Goal: Task Accomplishment & Management: Manage account settings

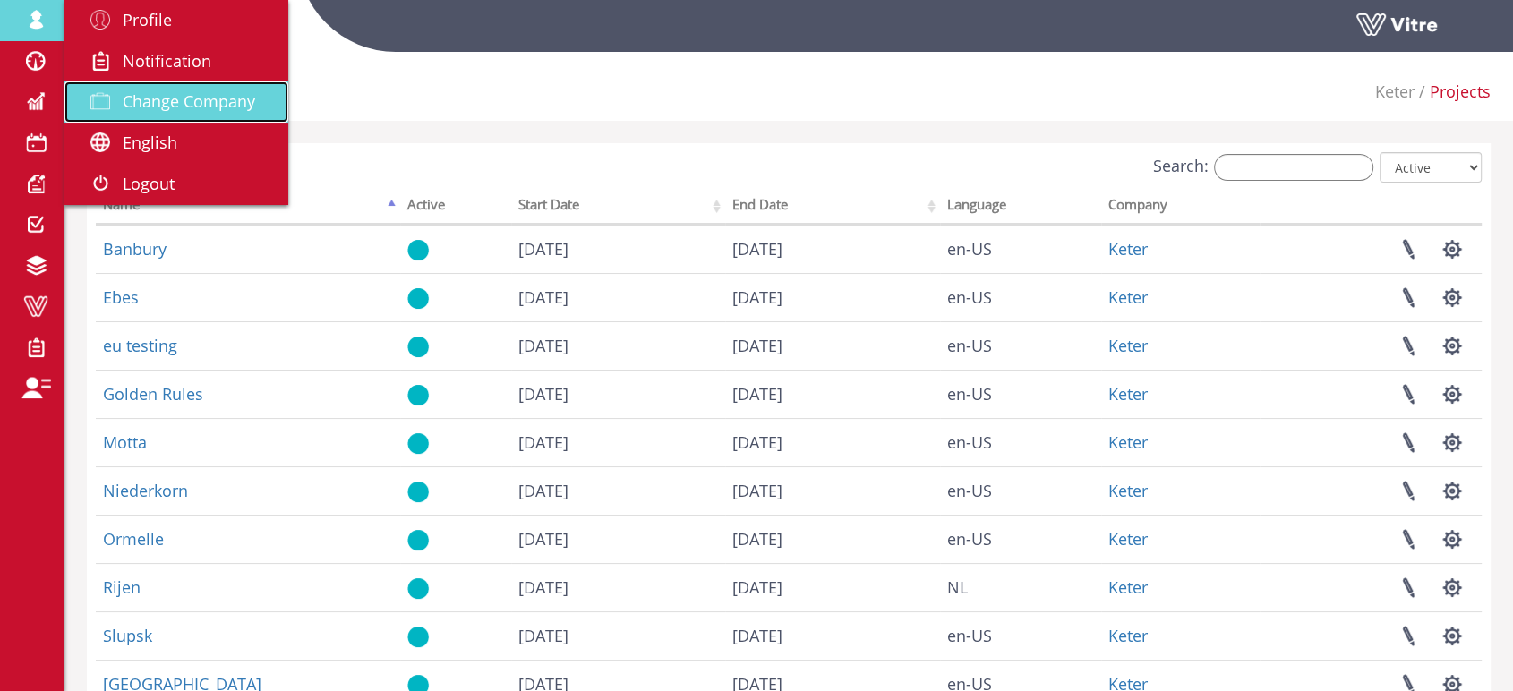
click at [192, 98] on span "Change Company" at bounding box center [189, 100] width 132 height 21
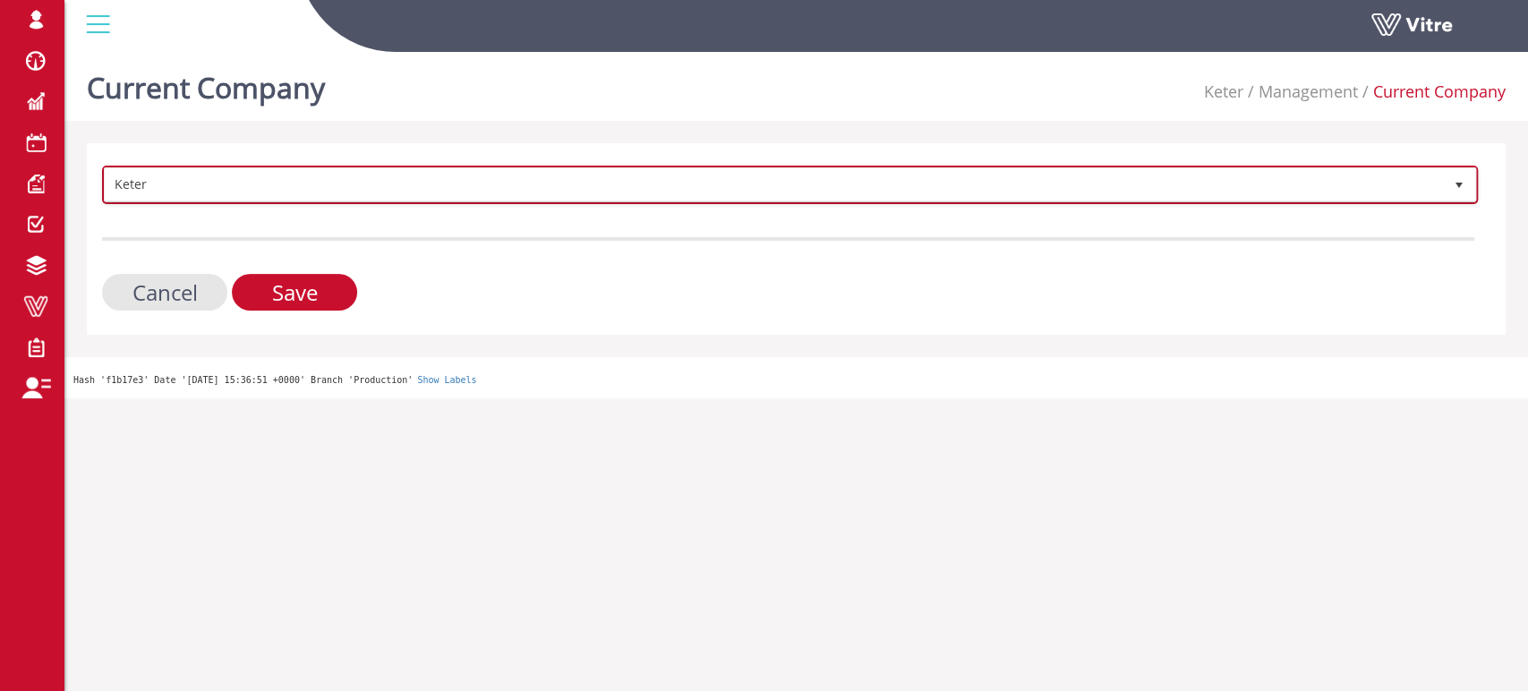
click at [628, 184] on span "Keter" at bounding box center [774, 184] width 1338 height 32
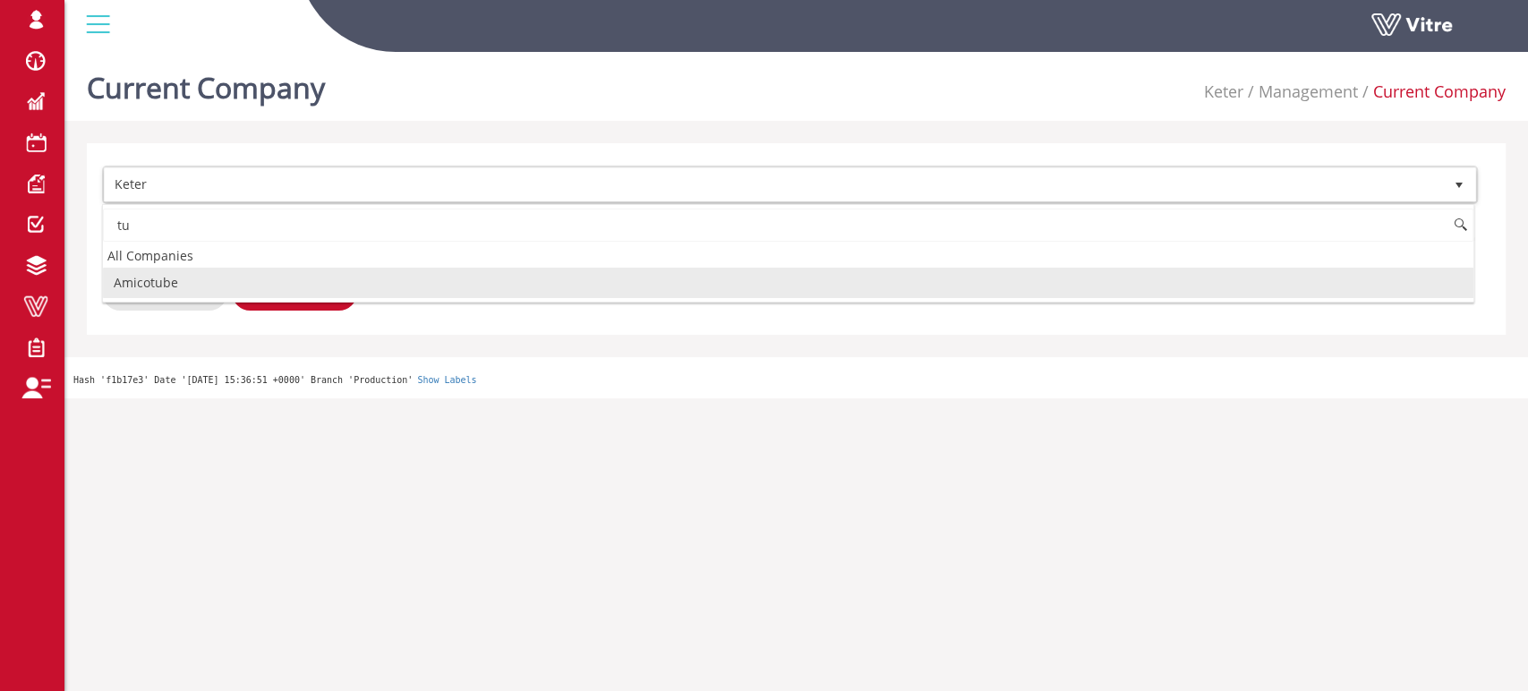
type input "t"
click at [164, 285] on li "אורות אנרגיה" at bounding box center [788, 283] width 1370 height 30
type input "אורו"
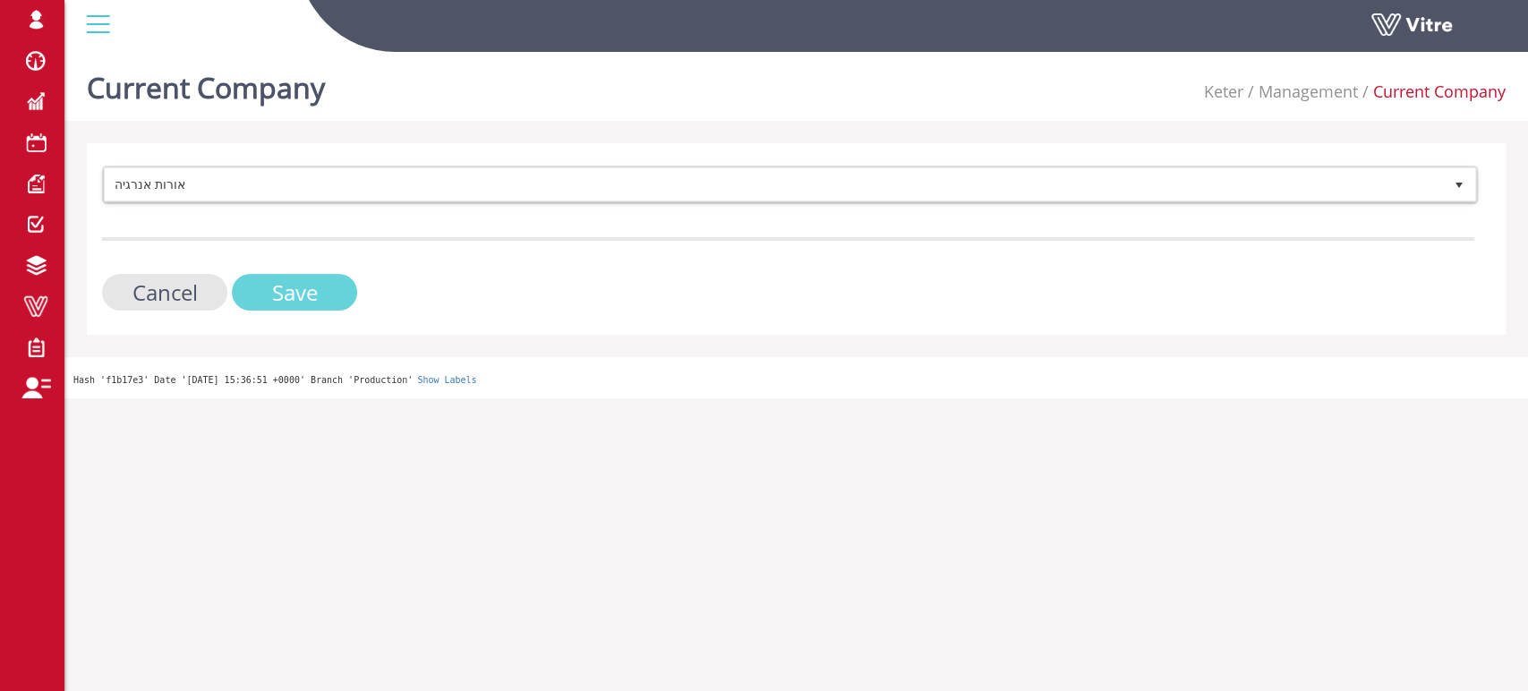
click at [292, 294] on input "Save" at bounding box center [294, 292] width 125 height 37
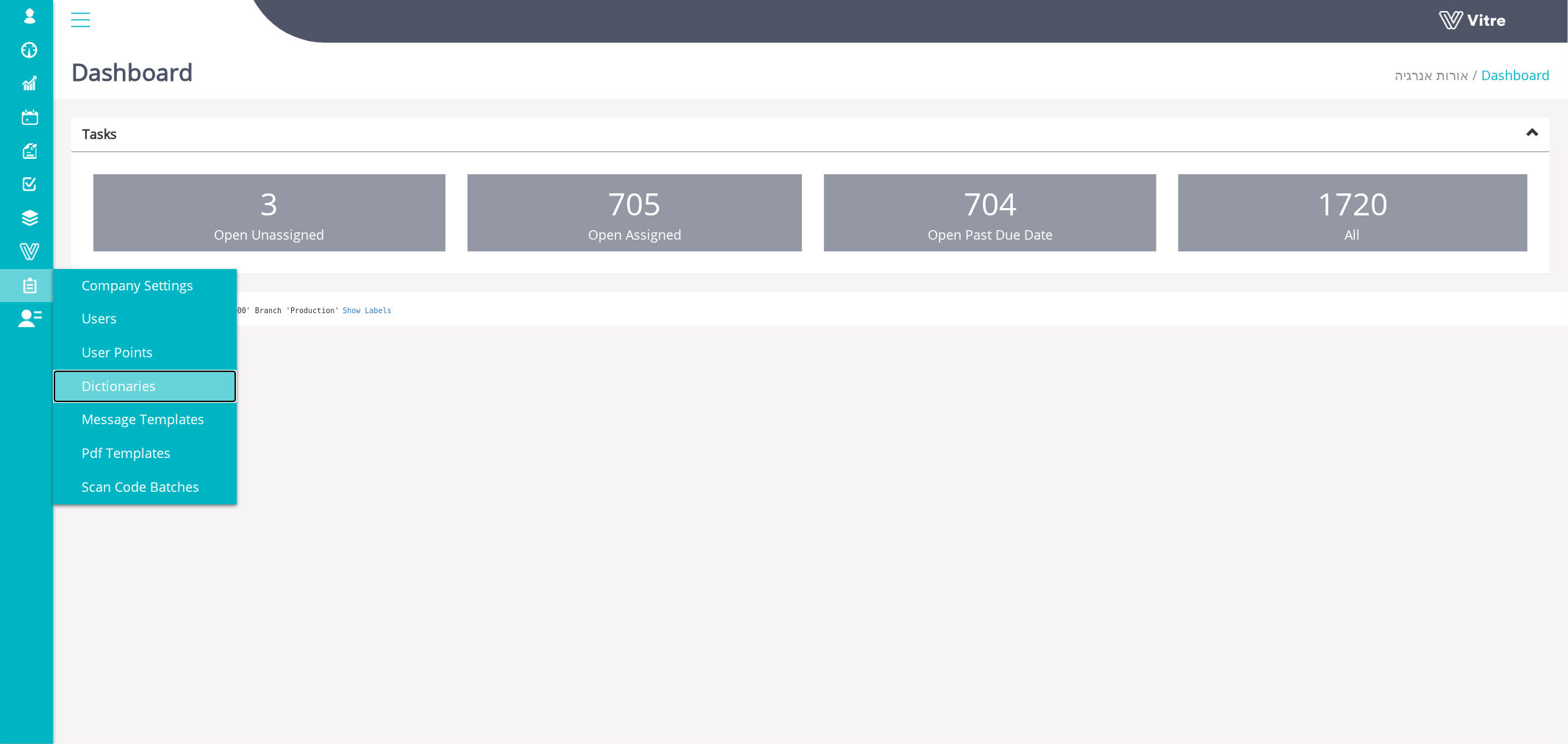
click at [138, 384] on span "Dictionaries" at bounding box center [110, 385] width 92 height 17
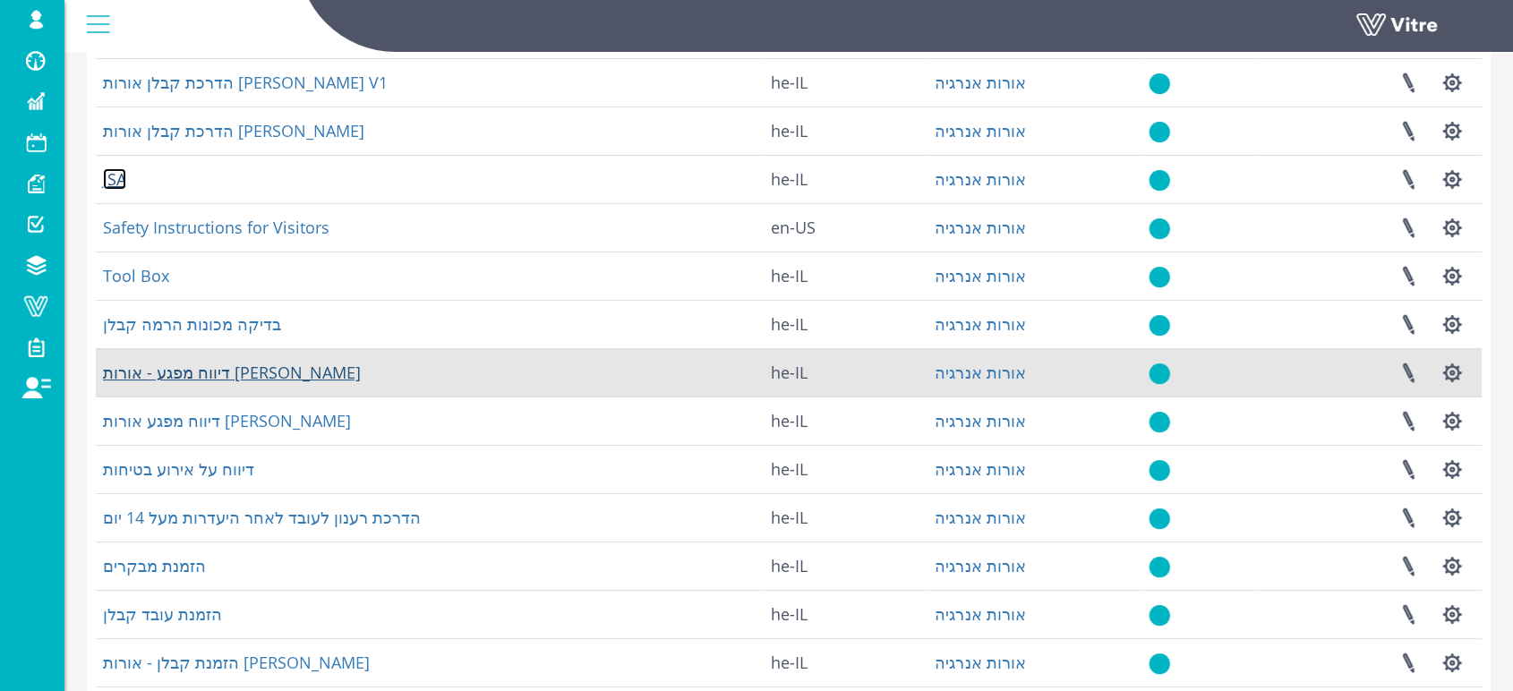
scroll to position [181, 0]
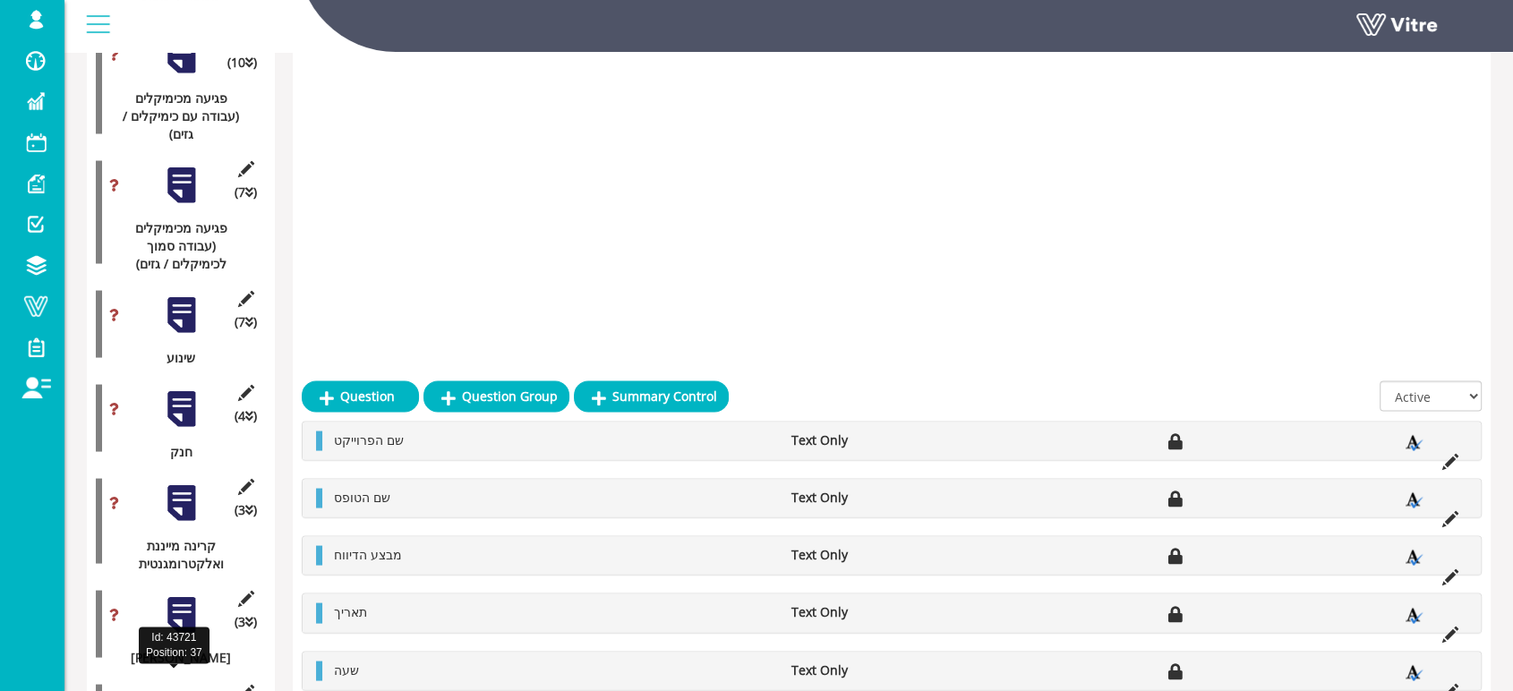
scroll to position [3656, 0]
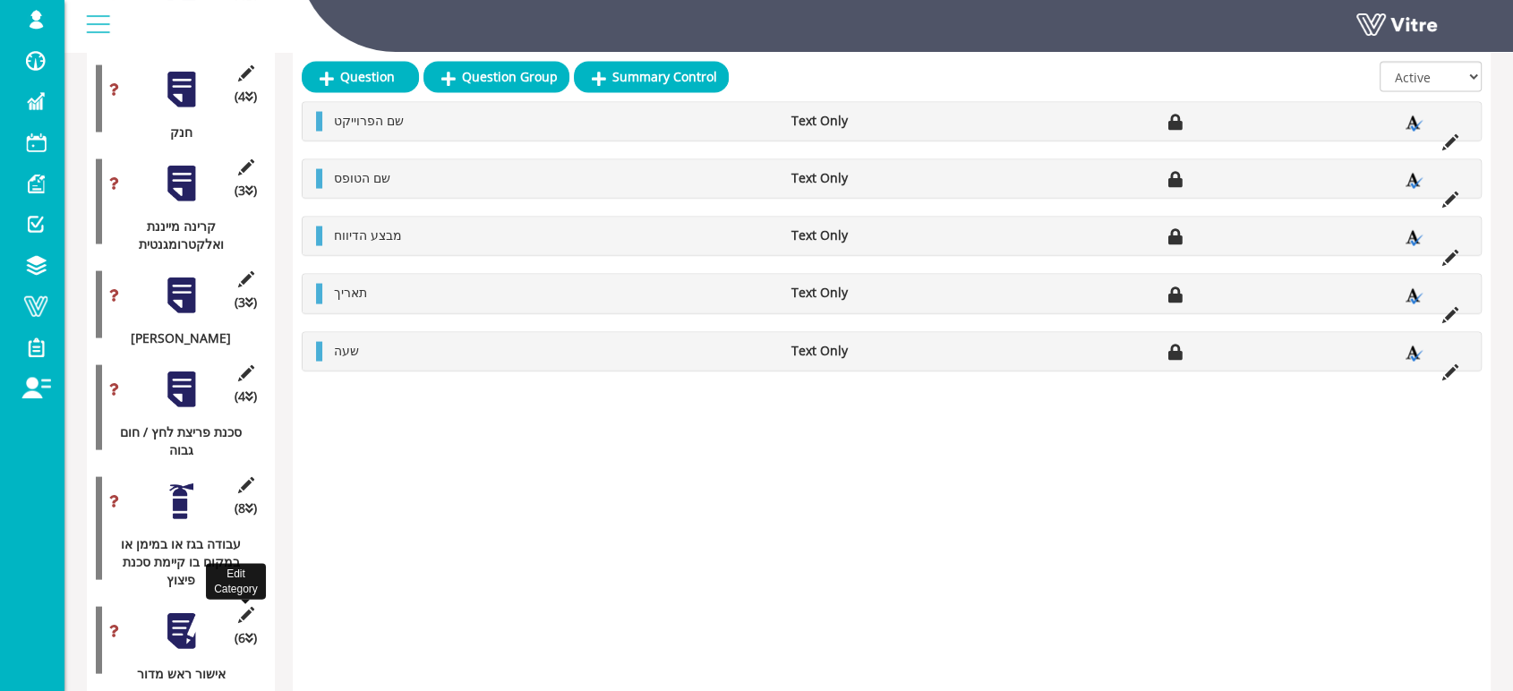
click at [245, 607] on icon at bounding box center [246, 615] width 22 height 16
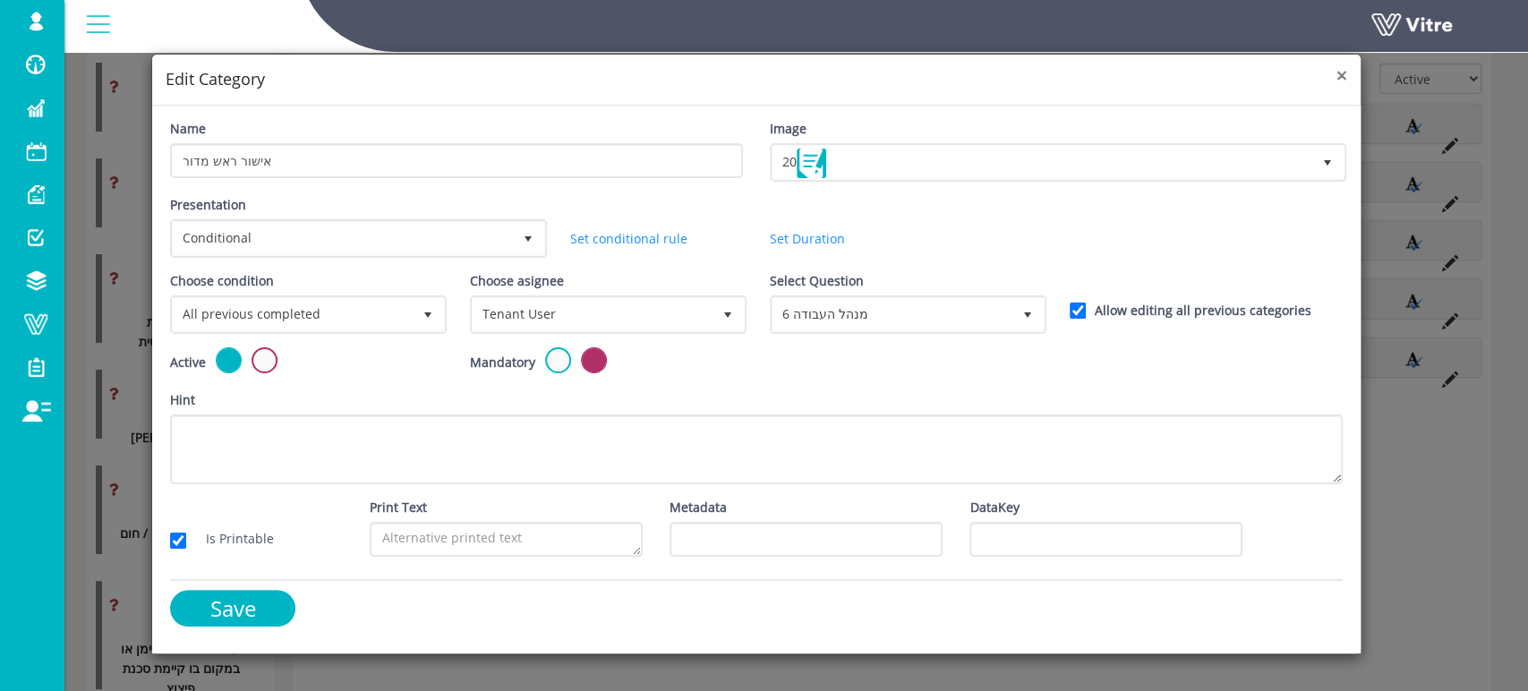
click at [1341, 81] on span "×" at bounding box center [1341, 75] width 11 height 25
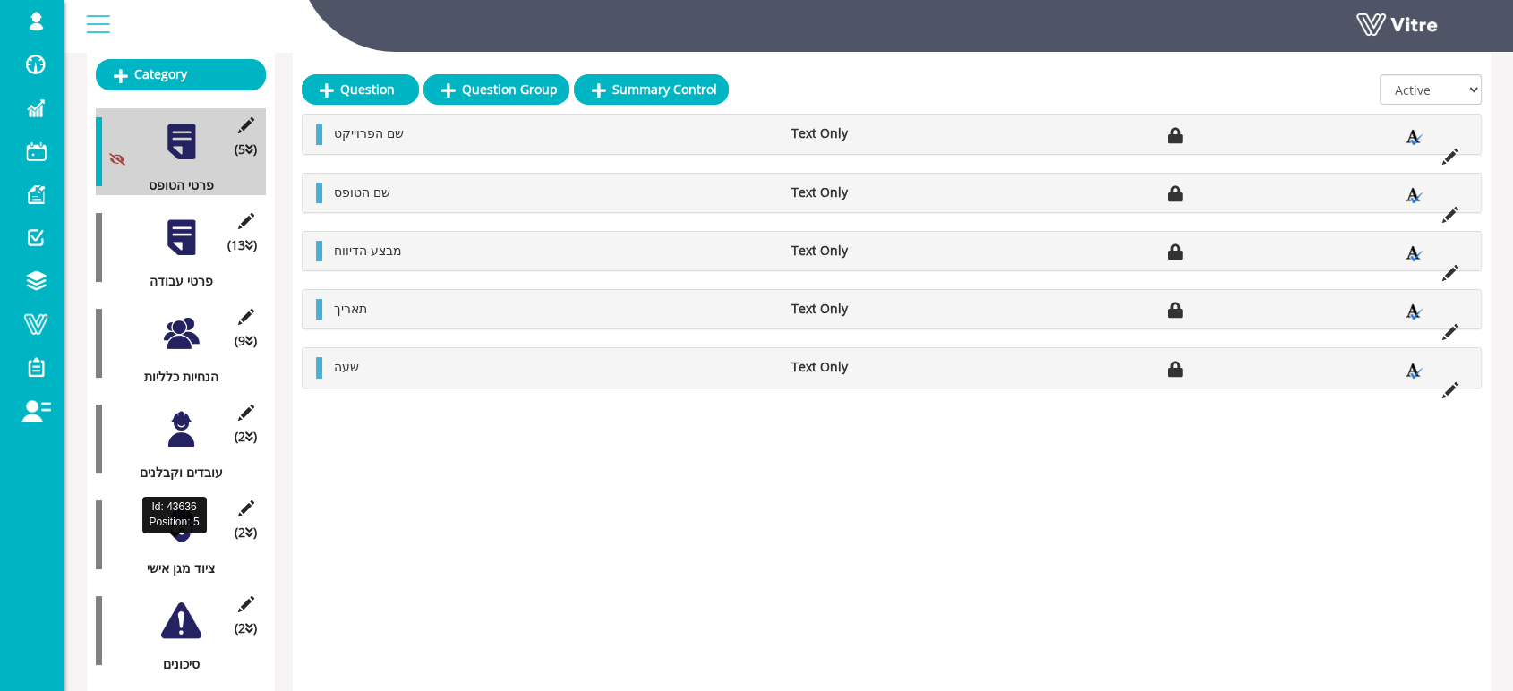
scroll to position [298, 0]
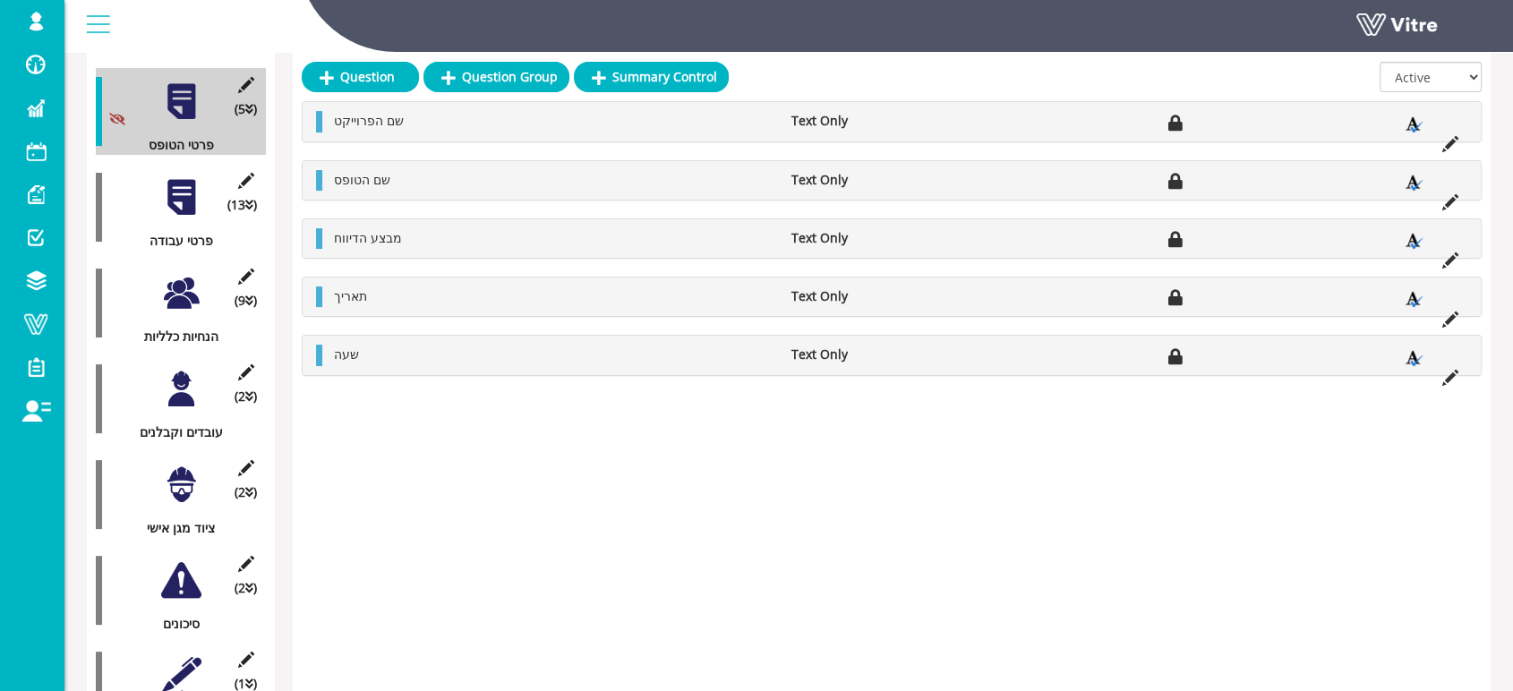
click at [183, 183] on div at bounding box center [181, 197] width 40 height 40
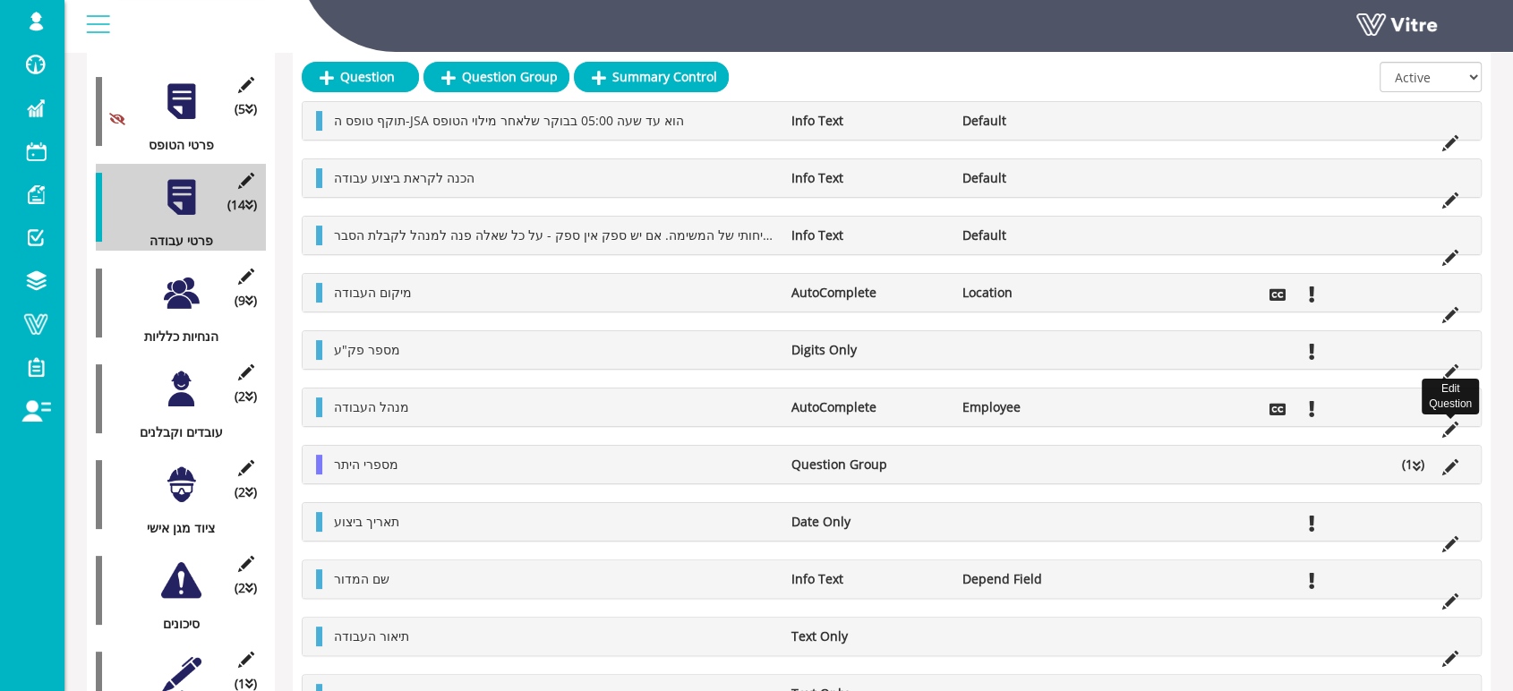
click at [1447, 433] on icon at bounding box center [1450, 430] width 16 height 16
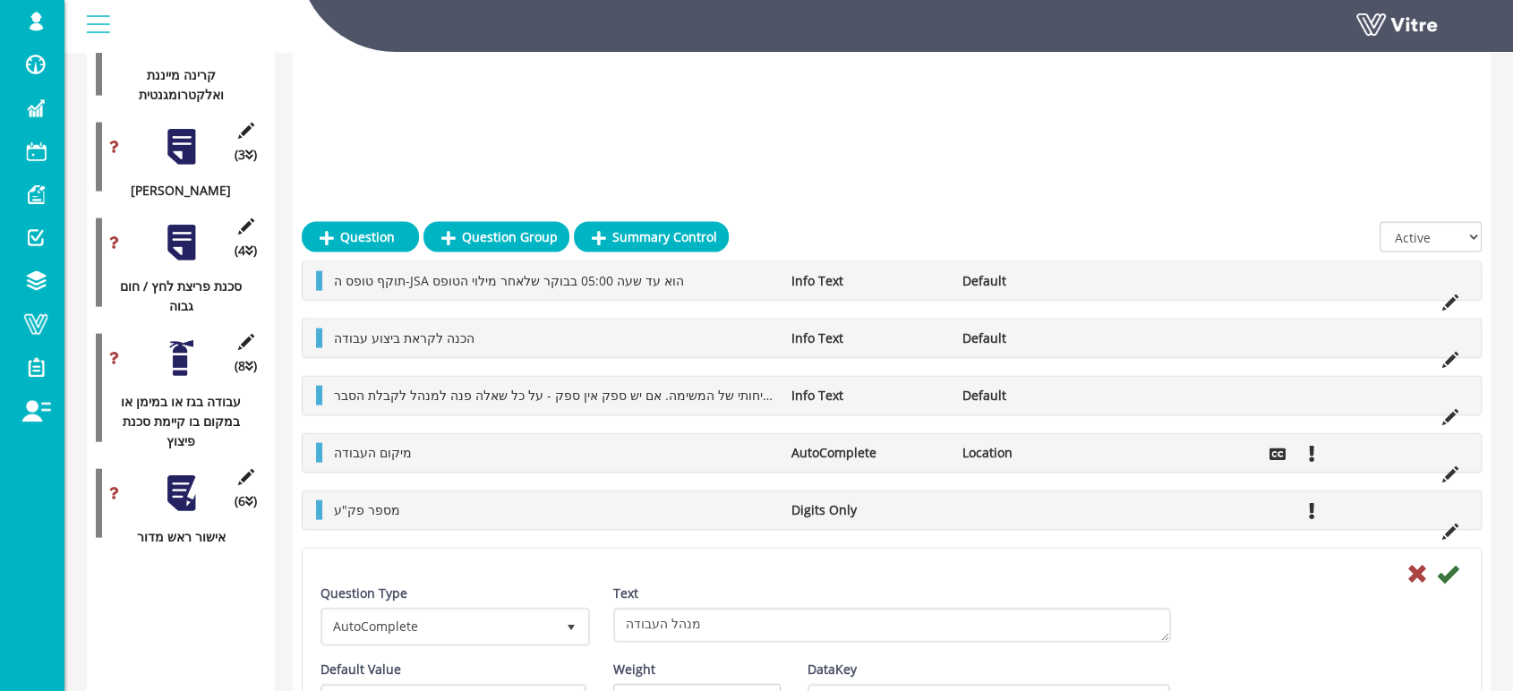
scroll to position [3779, 0]
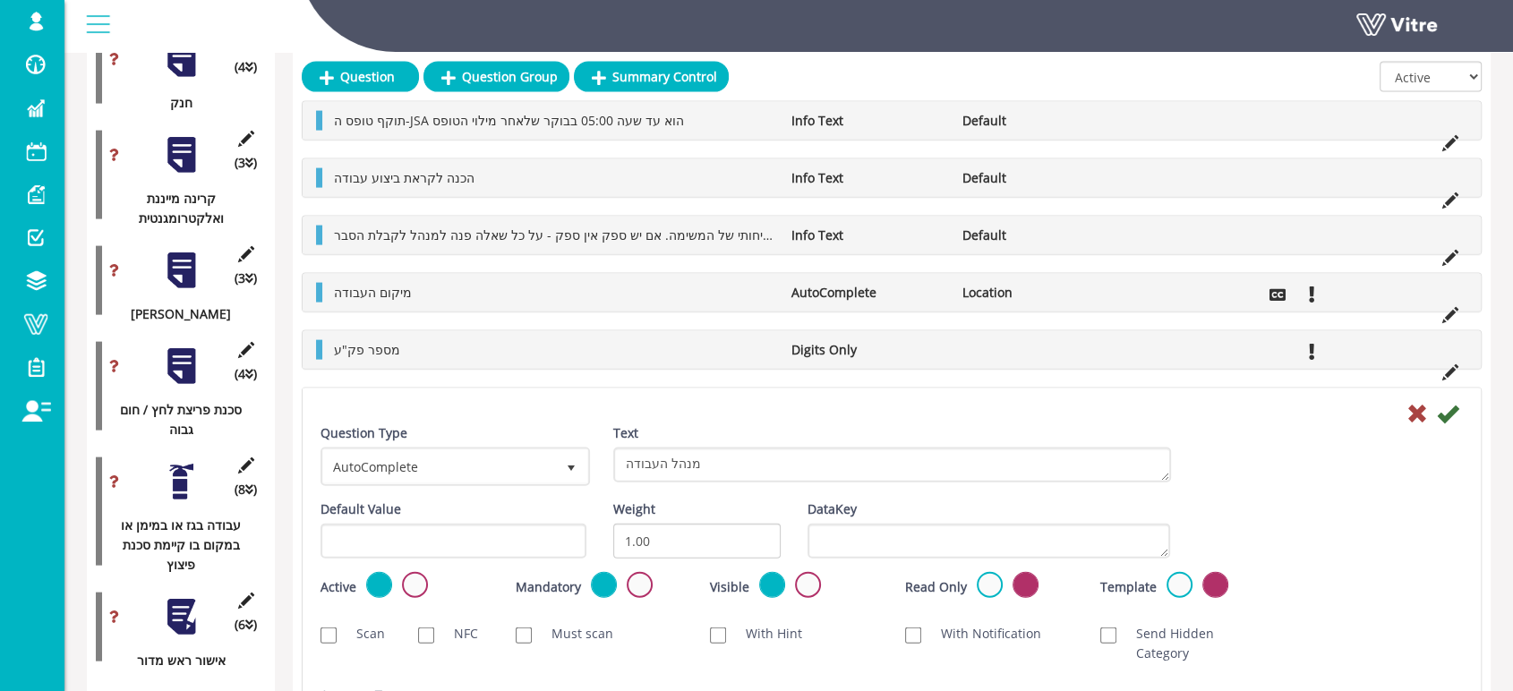
click at [723, 347] on li "מספר פק"ע" at bounding box center [553, 350] width 457 height 20
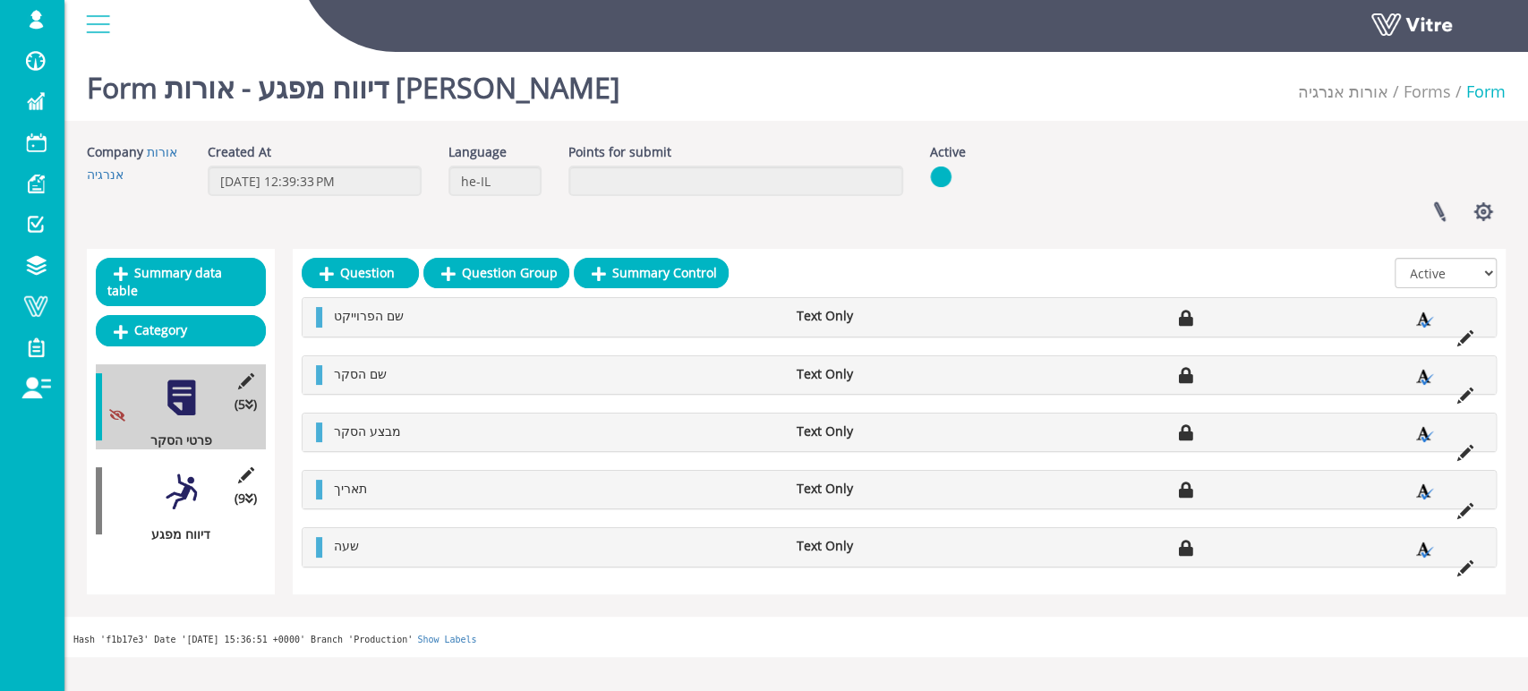
click at [182, 472] on div at bounding box center [181, 492] width 40 height 40
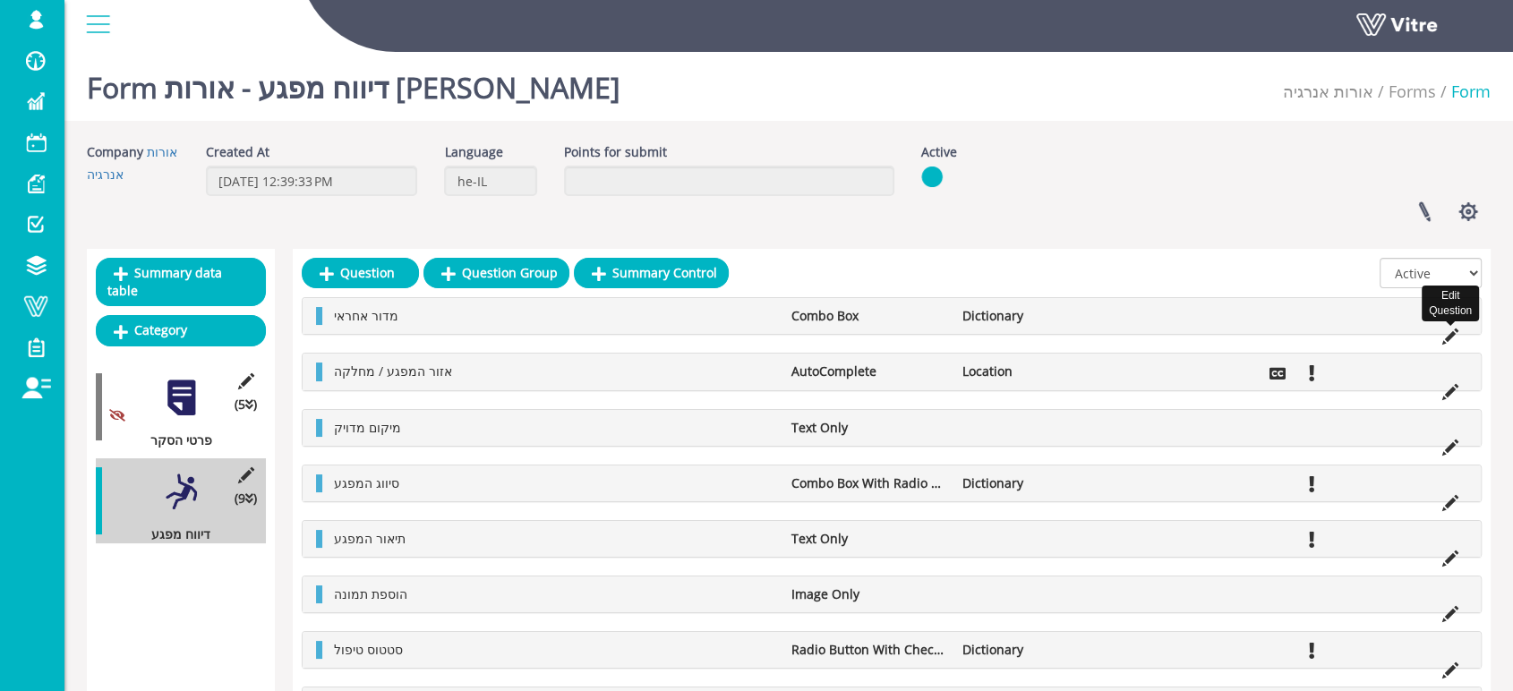
click at [1450, 337] on icon at bounding box center [1450, 337] width 16 height 16
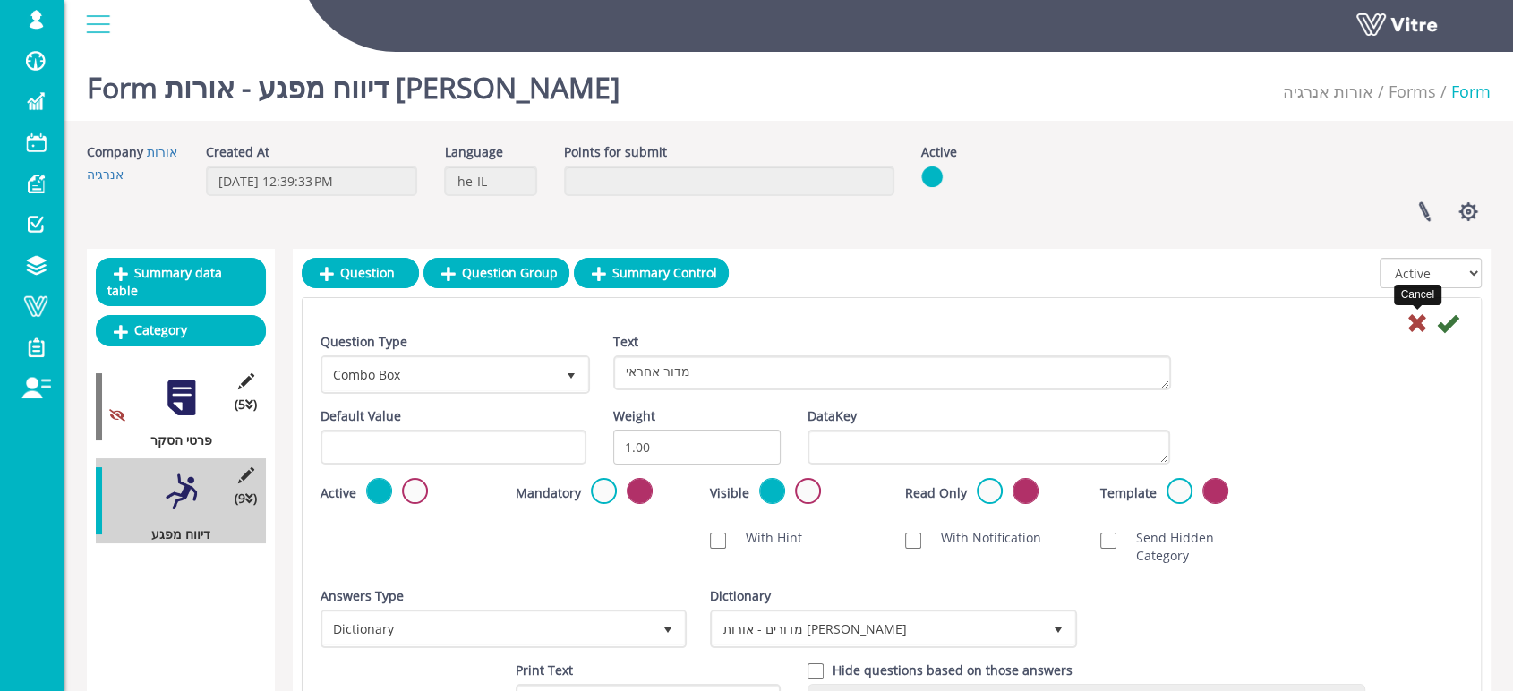
click at [1418, 320] on icon at bounding box center [1416, 322] width 21 height 21
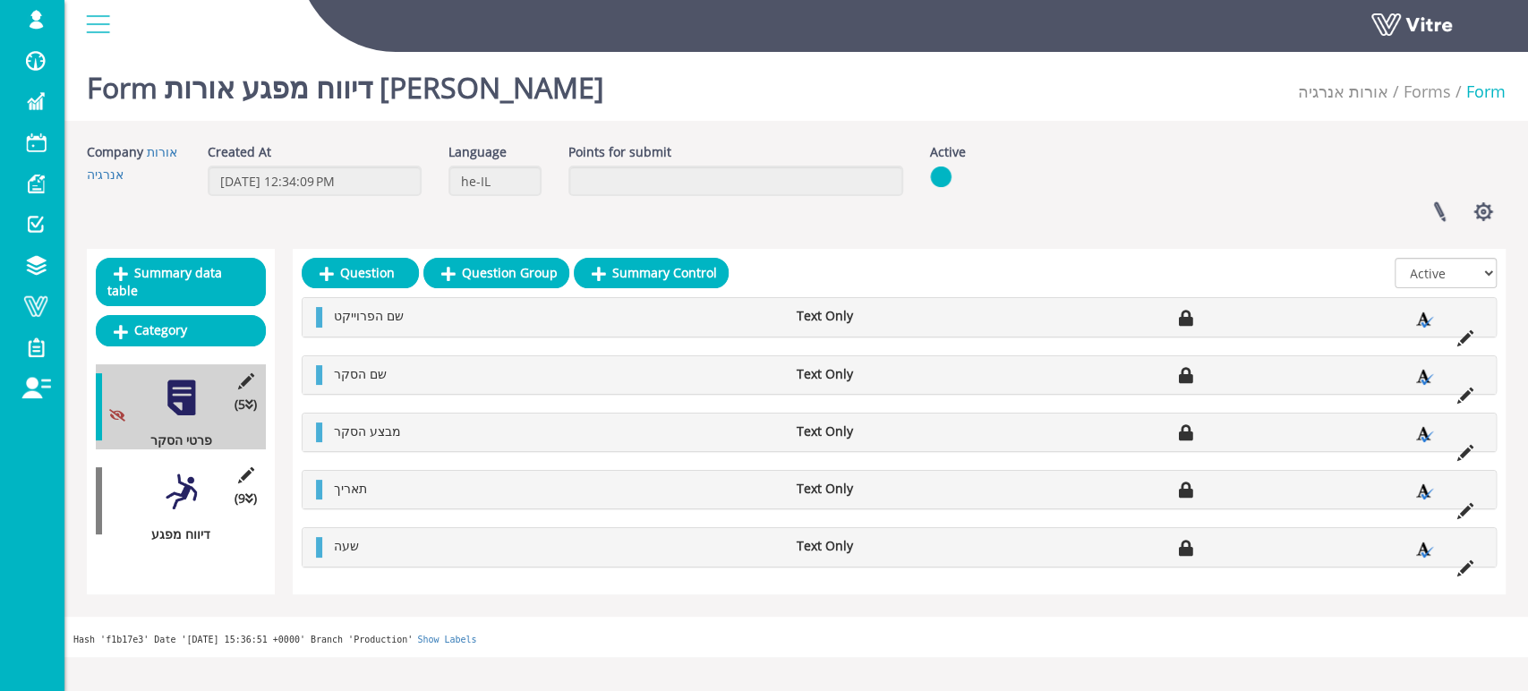
click at [176, 472] on div at bounding box center [181, 492] width 40 height 40
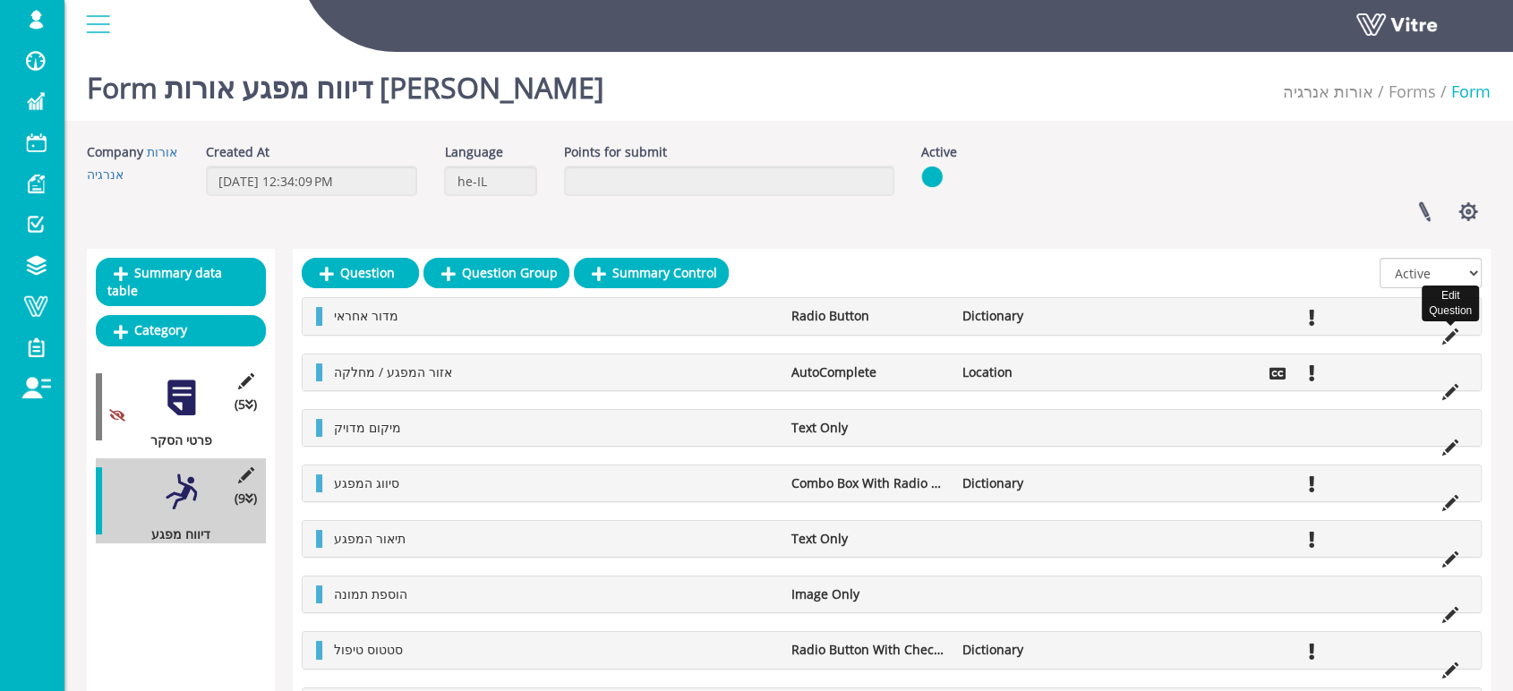
click at [1447, 336] on icon at bounding box center [1450, 337] width 16 height 16
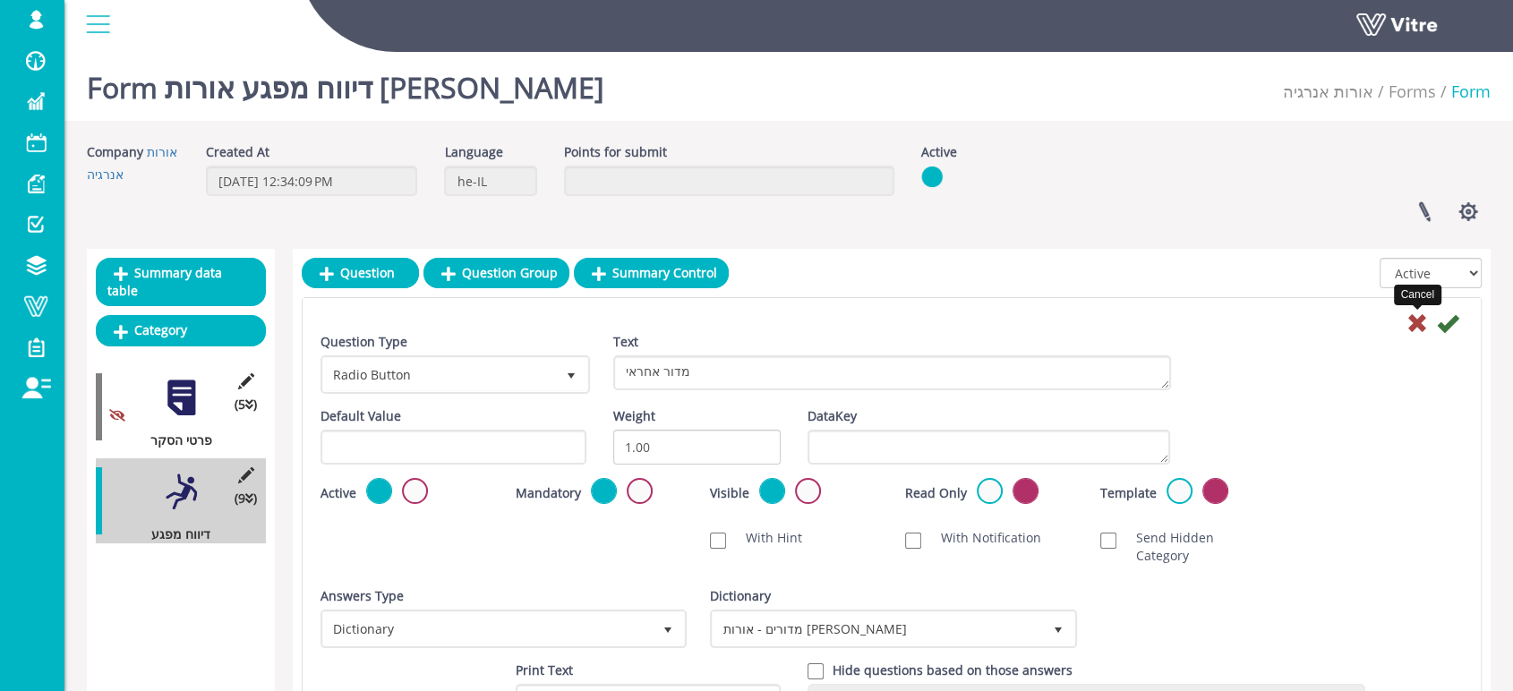
click at [1415, 320] on icon at bounding box center [1416, 322] width 21 height 21
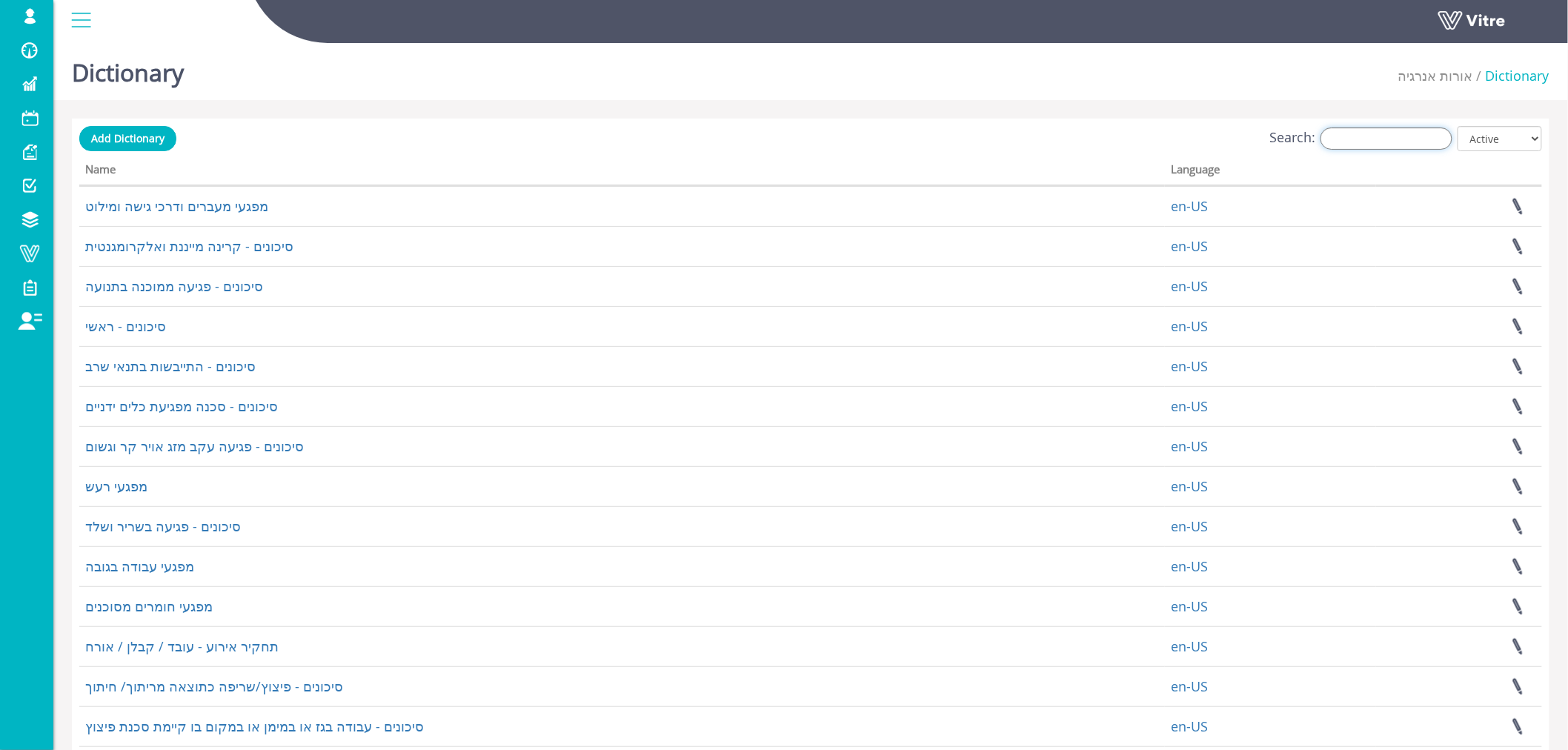
click at [1388, 142] on input "Search:" at bounding box center [1386, 138] width 132 height 22
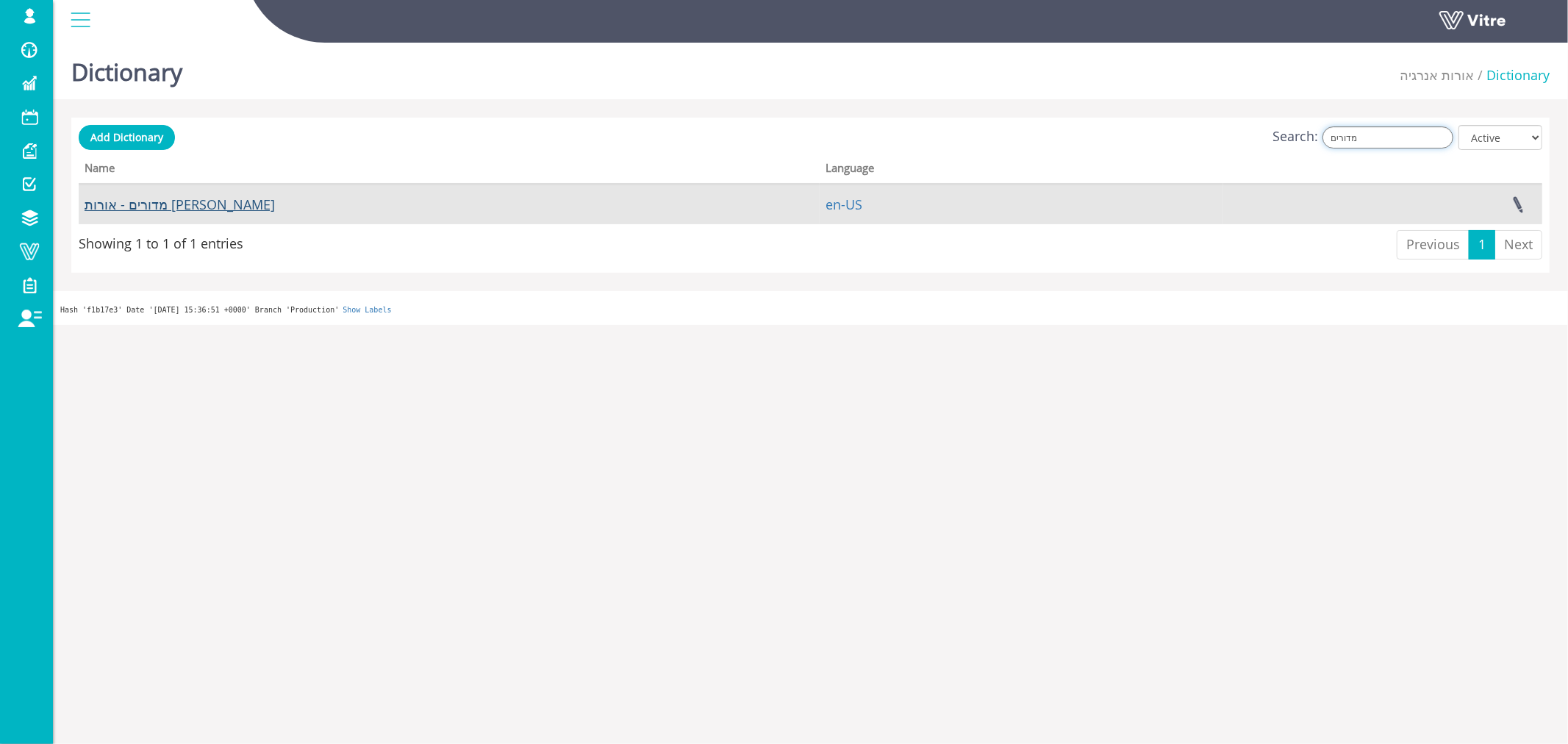
type input "מדורים"
click at [156, 207] on link "מדורים - אורות [PERSON_NAME]" at bounding box center [180, 204] width 191 height 17
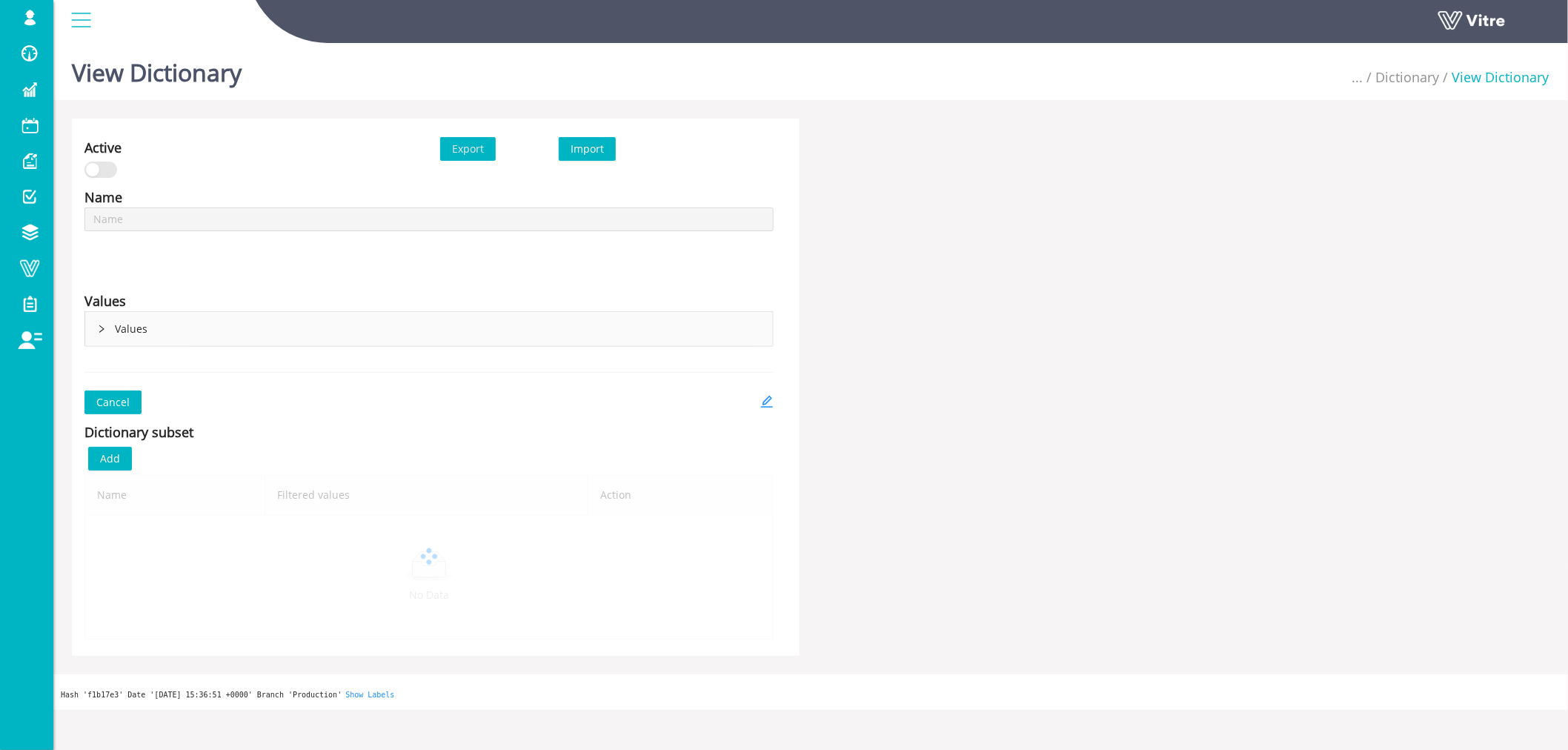
type input "מדורים - אורות [PERSON_NAME]"
click at [103, 329] on icon "right" at bounding box center [101, 329] width 4 height 7
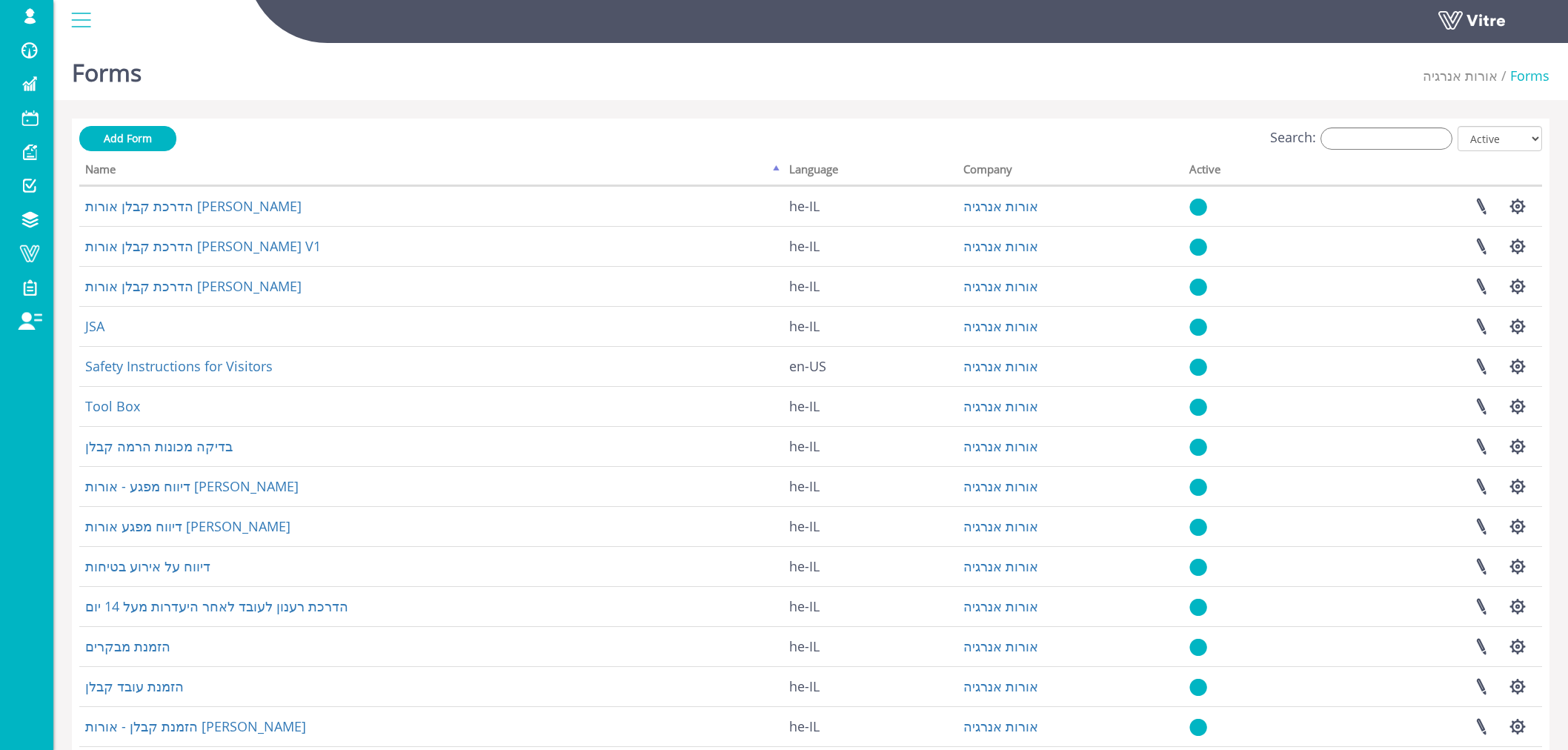
scroll to position [137, 0]
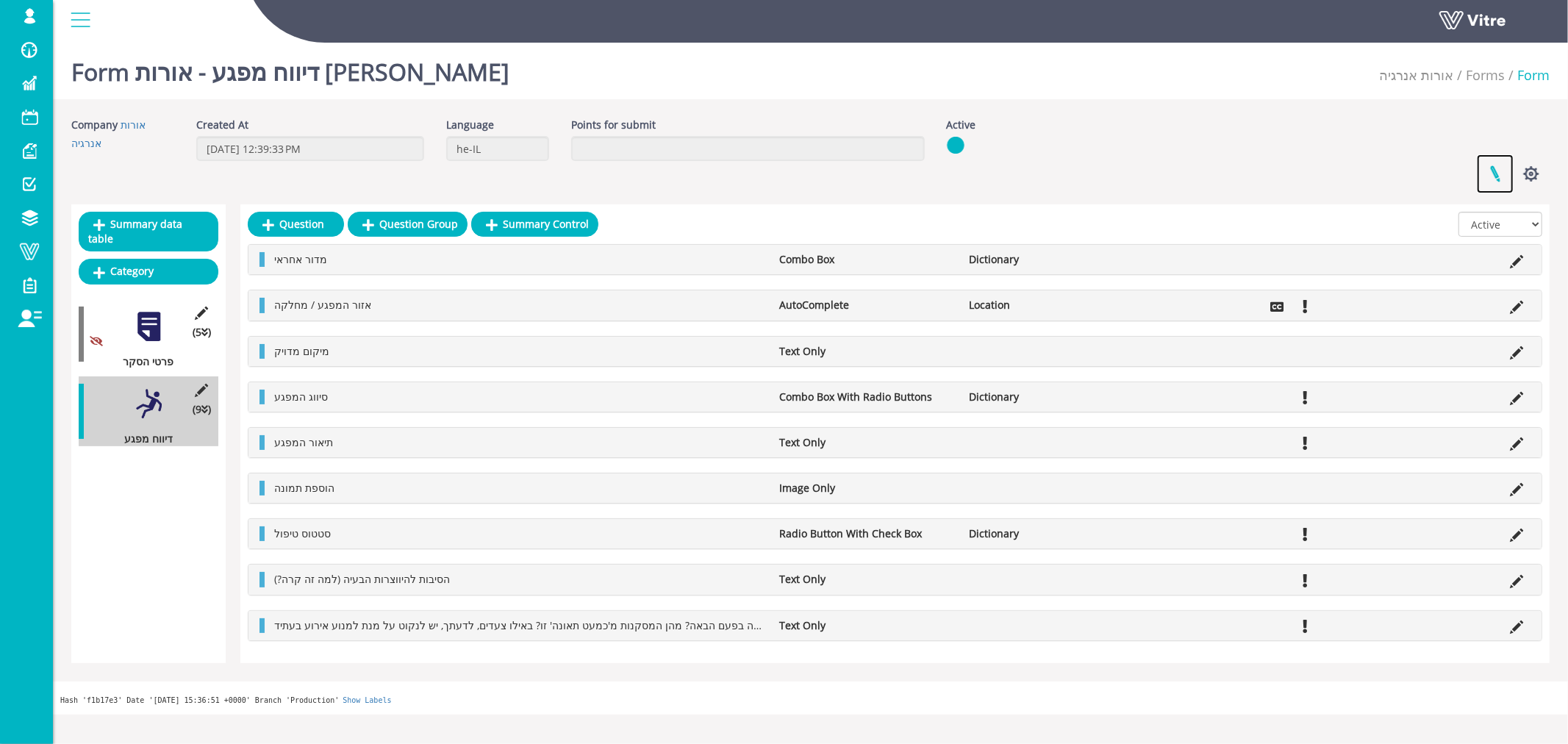
click at [1496, 172] on link at bounding box center [1495, 173] width 37 height 39
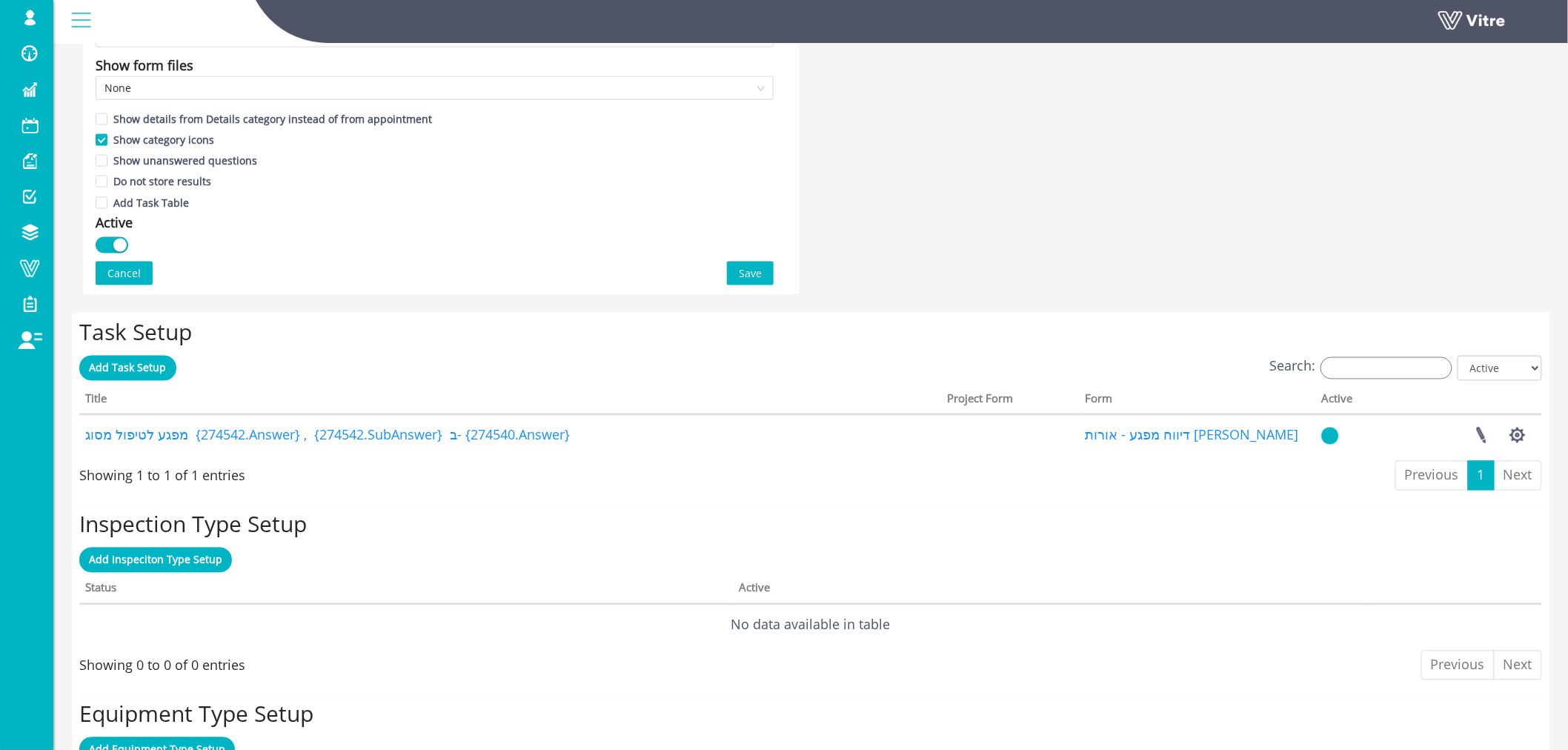
scroll to position [1082, 0]
